Goal: Check status

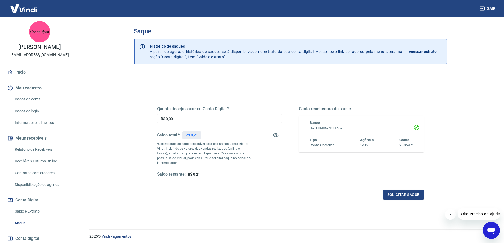
click at [19, 71] on link "Início" at bounding box center [39, 72] width 66 height 12
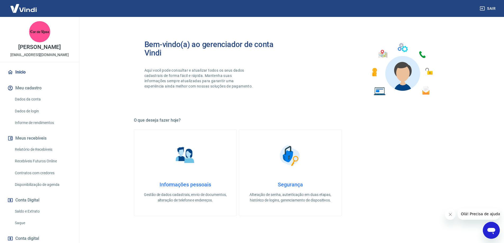
click at [26, 11] on img at bounding box center [23, 8] width 34 height 16
click at [33, 211] on link "Saldo e Extrato" at bounding box center [43, 211] width 60 height 11
